Goal: Navigation & Orientation: Find specific page/section

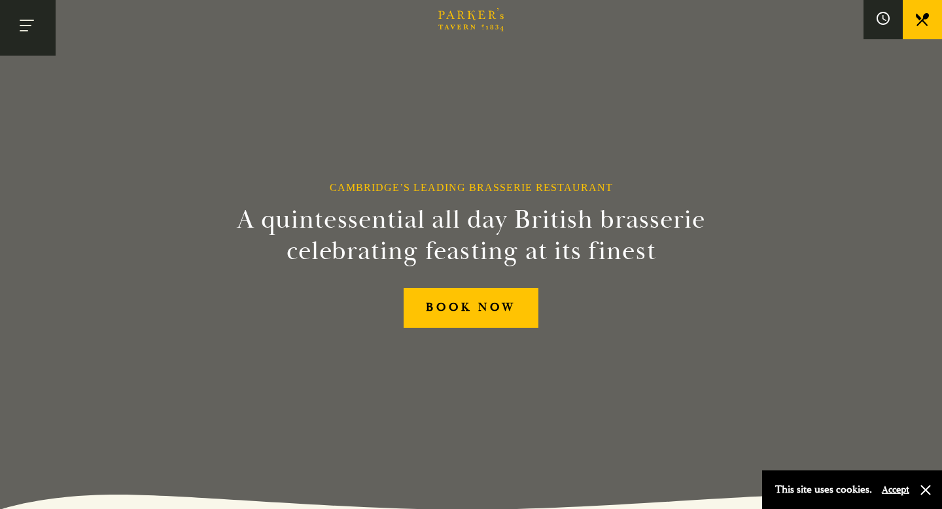
click at [41, 30] on button "Toggle navigation" at bounding box center [28, 28] width 56 height 56
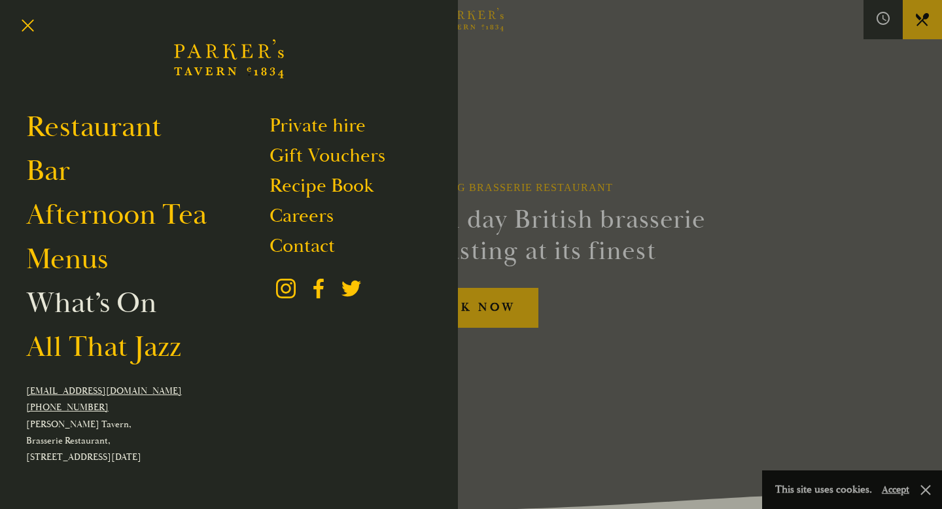
click at [81, 304] on link "What’s On" at bounding box center [91, 302] width 130 height 37
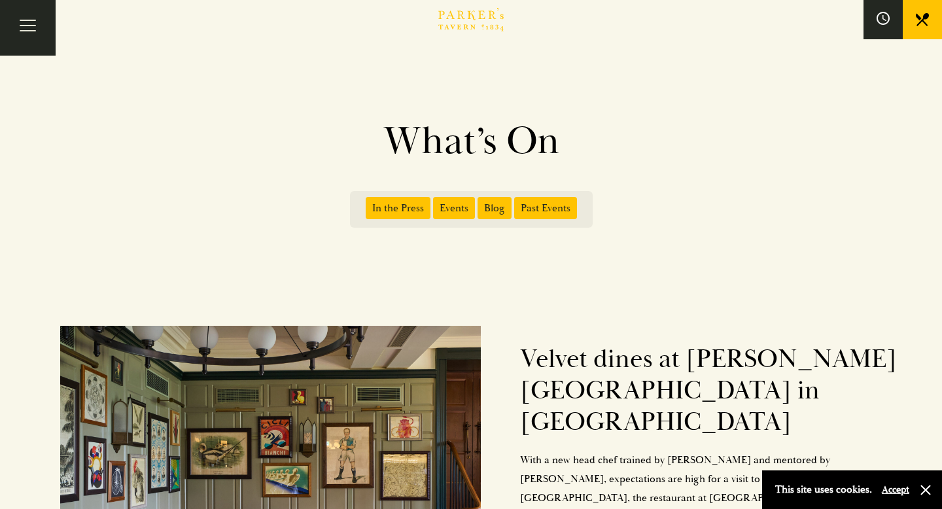
click at [450, 207] on span "Events" at bounding box center [454, 208] width 42 height 22
click at [435, 203] on input "Events" at bounding box center [435, 203] width 0 height 0
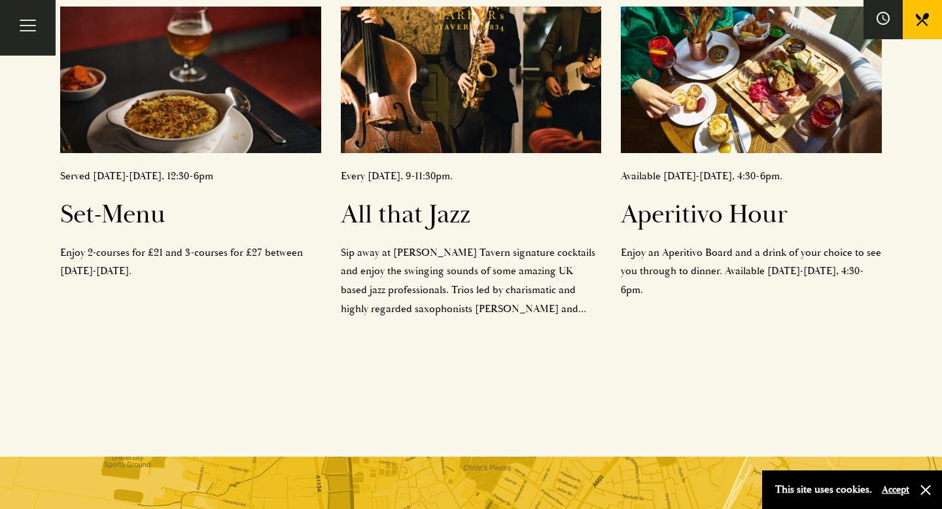
scroll to position [146, 0]
